Goal: Check status: Check status

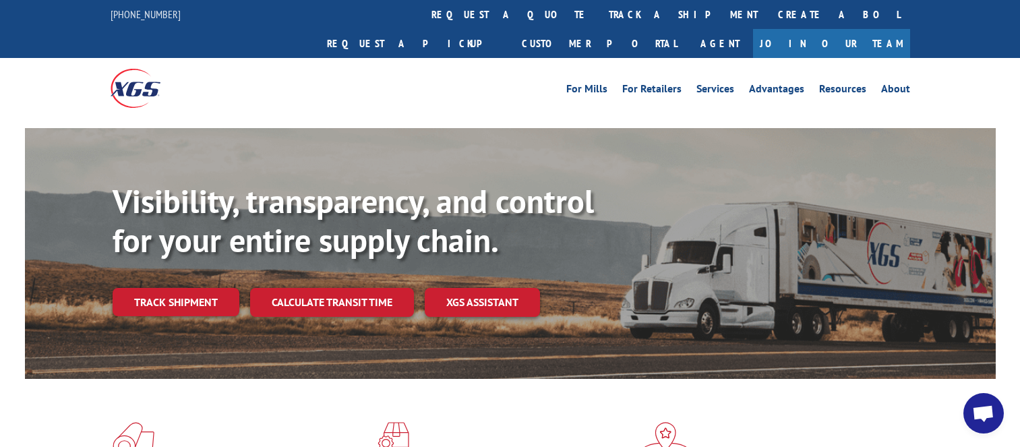
scroll to position [202, 0]
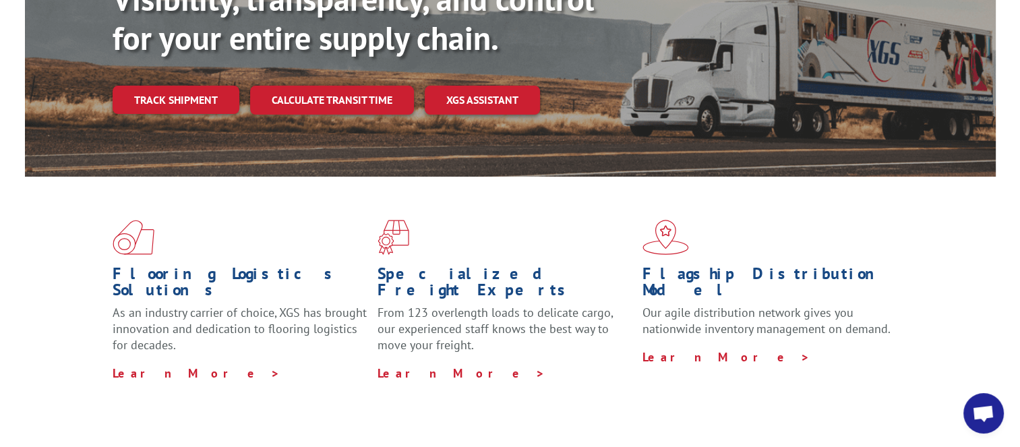
click at [186, 86] on link "Track shipment" at bounding box center [176, 100] width 127 height 28
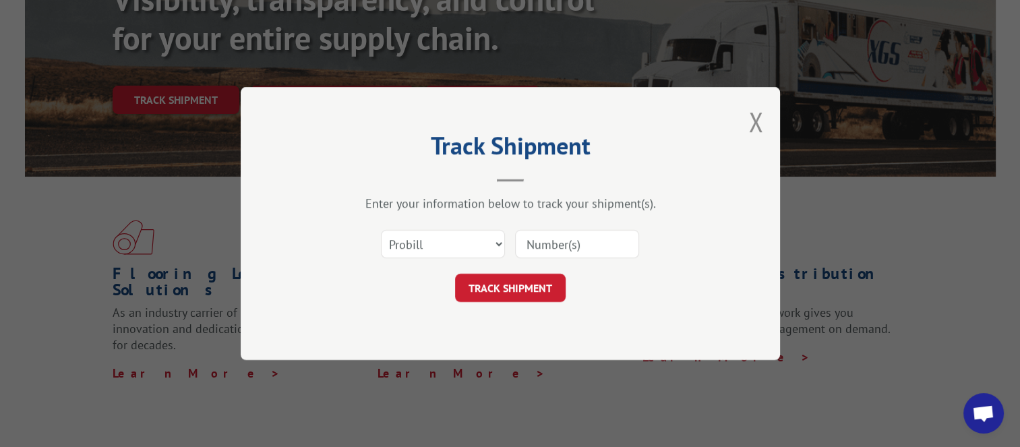
click at [551, 243] on input at bounding box center [577, 244] width 124 height 28
paste input "16999081"
type input "16999081"
click at [512, 296] on button "TRACK SHIPMENT" at bounding box center [510, 288] width 111 height 28
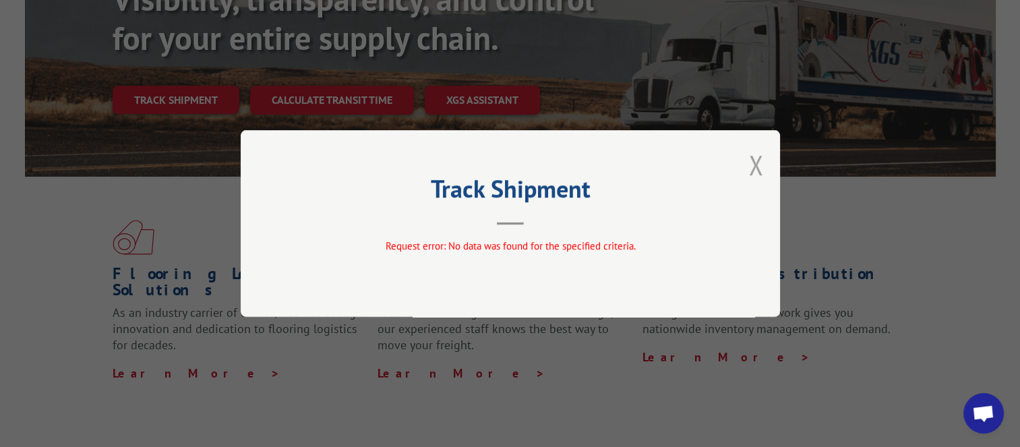
click at [755, 164] on button "Close modal" at bounding box center [755, 165] width 15 height 36
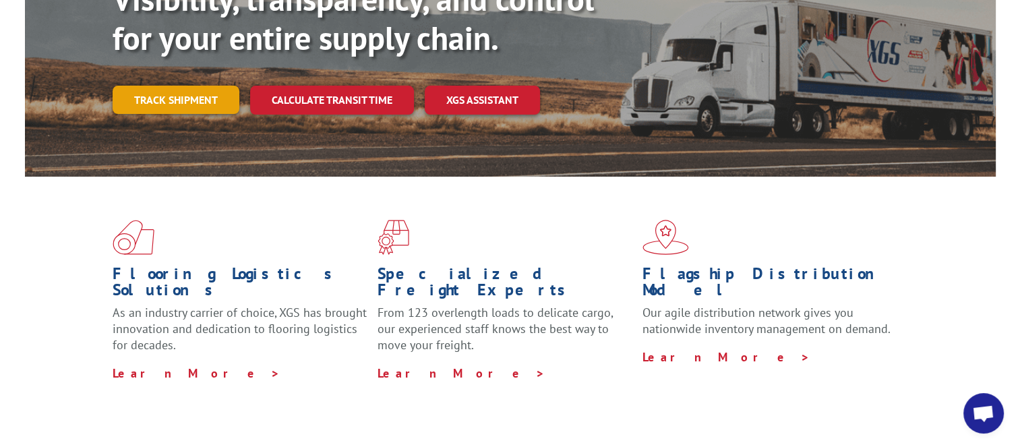
click at [202, 86] on link "Track shipment" at bounding box center [176, 100] width 127 height 28
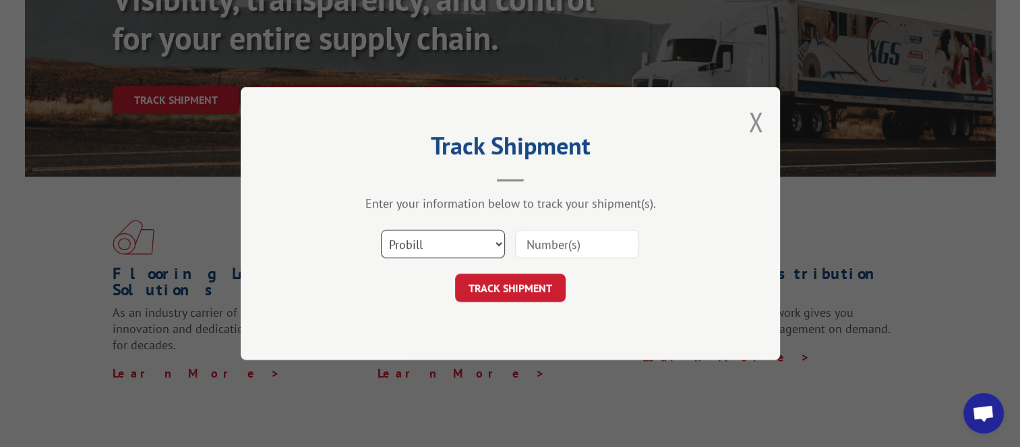
click at [499, 245] on select "Select category... Probill BOL PO" at bounding box center [443, 244] width 124 height 28
select select "po"
click at [381, 230] on select "Select category... Probill BOL PO" at bounding box center [443, 244] width 124 height 28
click at [545, 245] on input at bounding box center [577, 244] width 124 height 28
paste input "83544337"
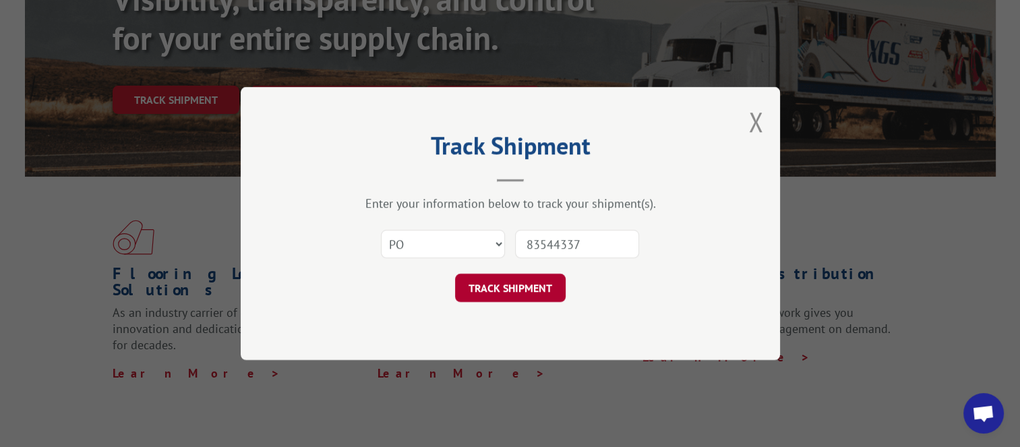
type input "83544337"
click at [501, 289] on button "TRACK SHIPMENT" at bounding box center [510, 288] width 111 height 28
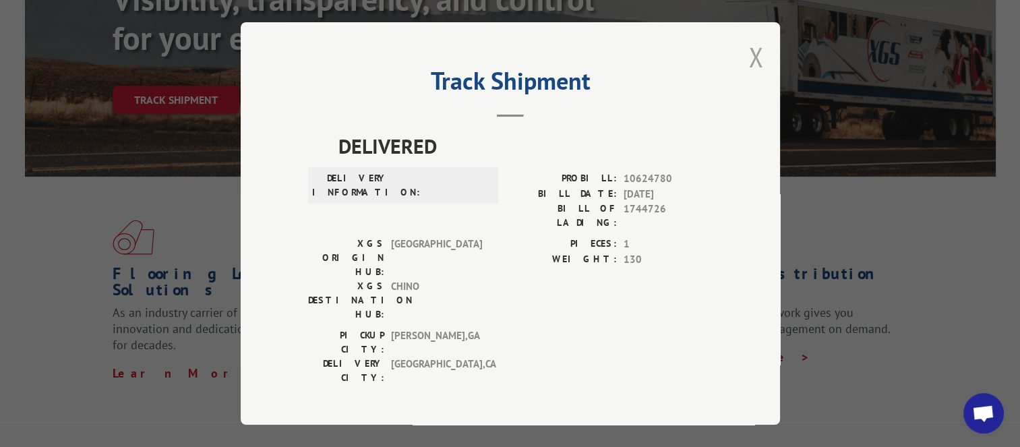
click at [750, 63] on button "Close modal" at bounding box center [755, 57] width 15 height 36
